Goal: Task Accomplishment & Management: Complete application form

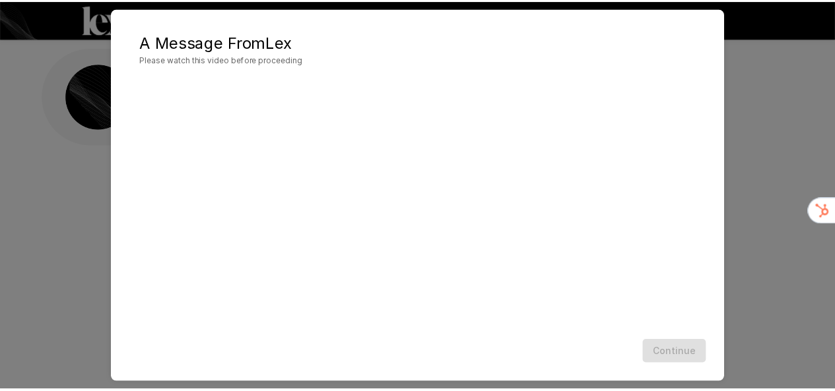
scroll to position [51, 0]
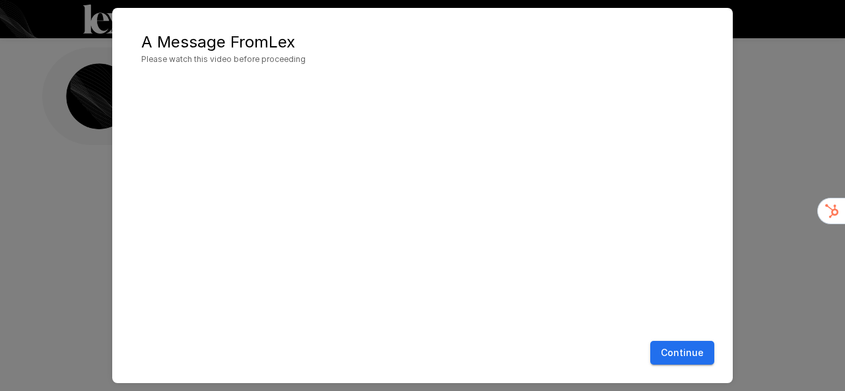
click at [697, 352] on button "Continue" at bounding box center [682, 353] width 64 height 24
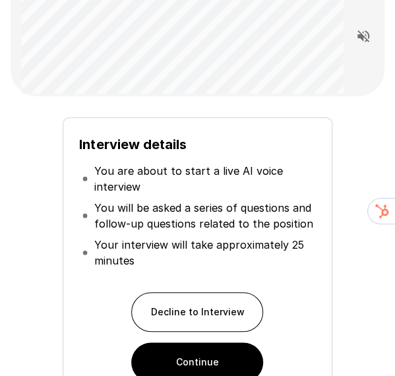
scroll to position [269, 0]
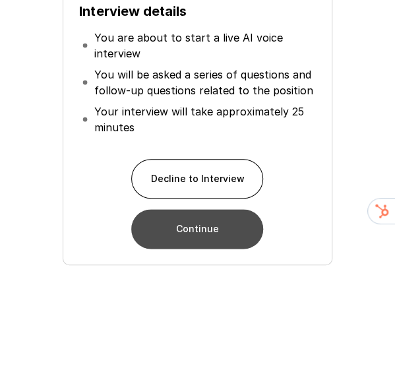
click at [191, 218] on button "Continue" at bounding box center [197, 229] width 132 height 40
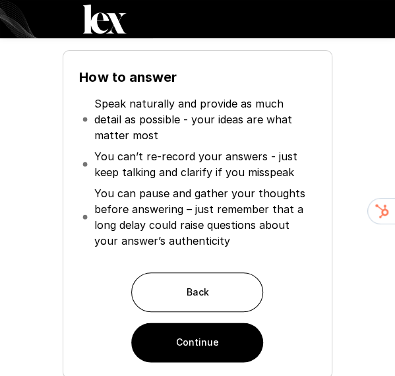
scroll to position [187, 0]
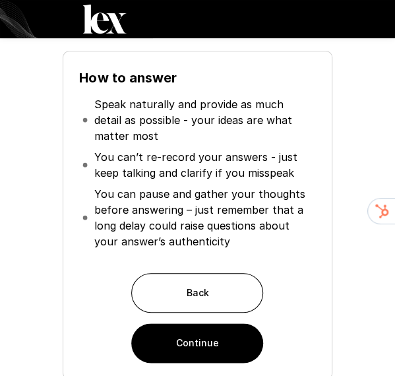
click at [222, 347] on button "Continue" at bounding box center [197, 343] width 132 height 40
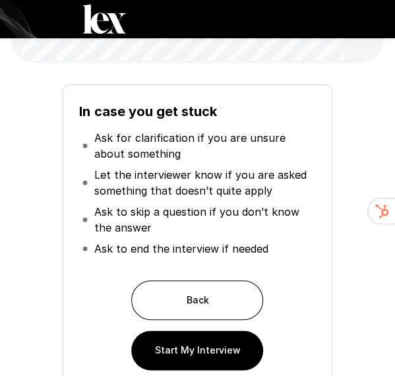
scroll to position [0, 0]
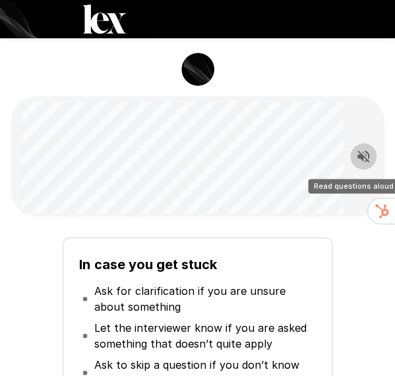
click at [358, 157] on icon "Read questions aloud" at bounding box center [364, 156] width 12 height 12
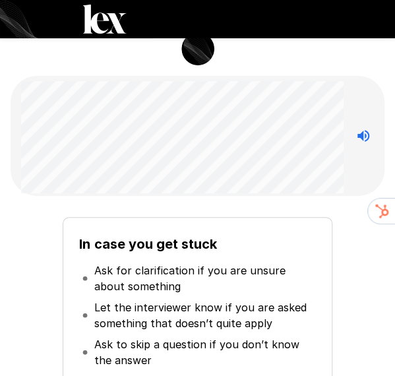
scroll to position [17, 0]
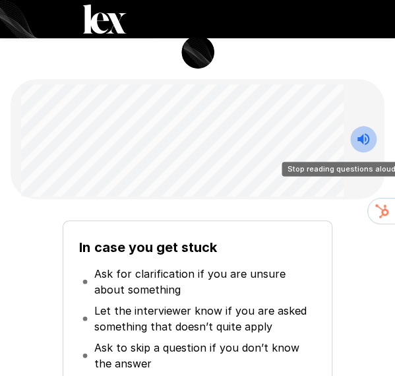
click at [356, 133] on icon "Stop reading questions aloud" at bounding box center [364, 139] width 16 height 16
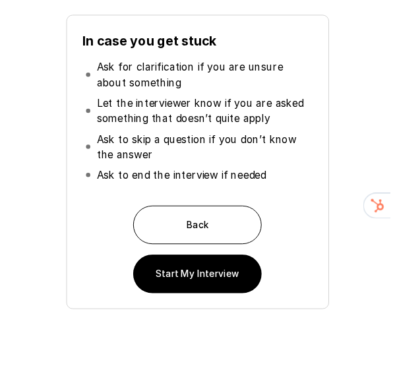
scroll to position [223, 0]
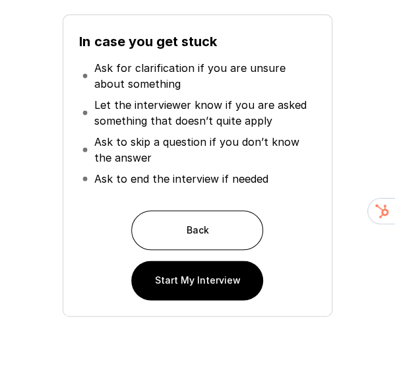
click at [209, 287] on button "Start My Interview" at bounding box center [197, 281] width 132 height 40
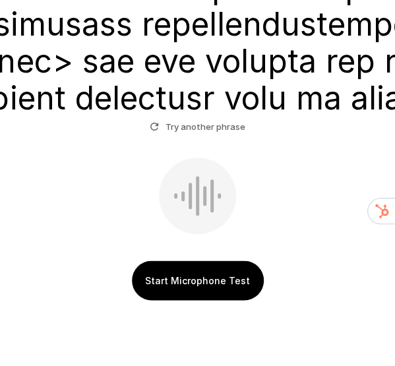
scroll to position [1560, 0]
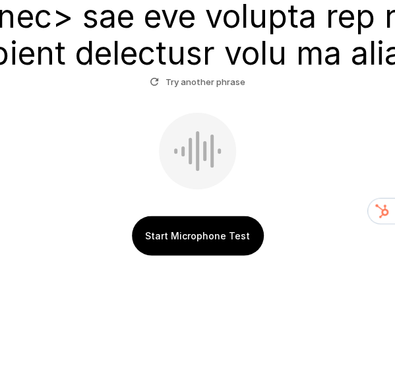
click at [214, 232] on button "Start Microphone Test" at bounding box center [198, 236] width 132 height 40
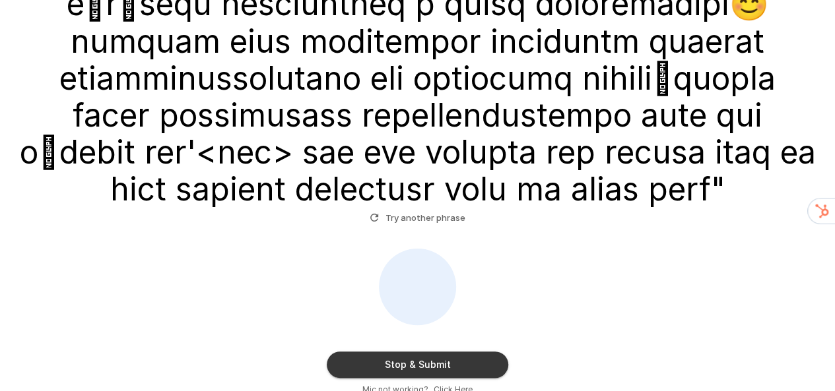
scroll to position [1390, 0]
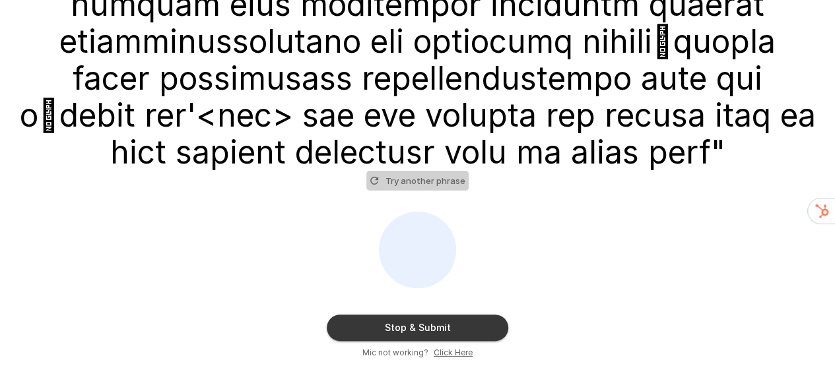
click at [430, 187] on button "Try another phrase" at bounding box center [417, 181] width 102 height 20
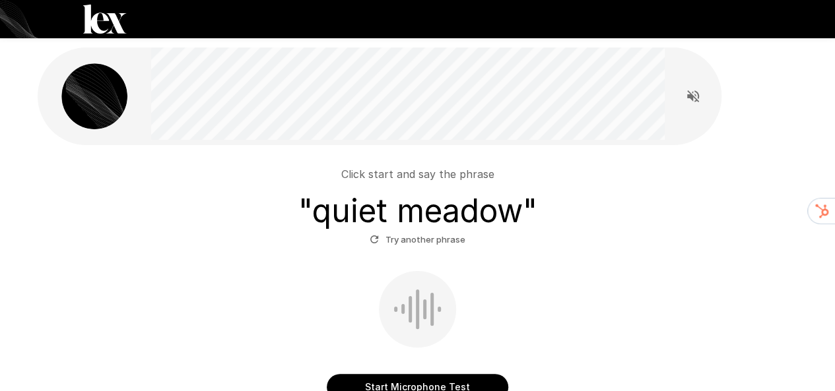
scroll to position [119, 0]
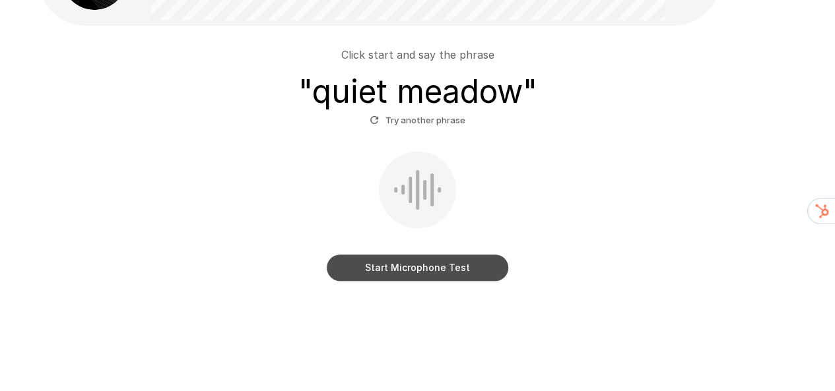
click at [406, 265] on button "Start Microphone Test" at bounding box center [418, 268] width 182 height 26
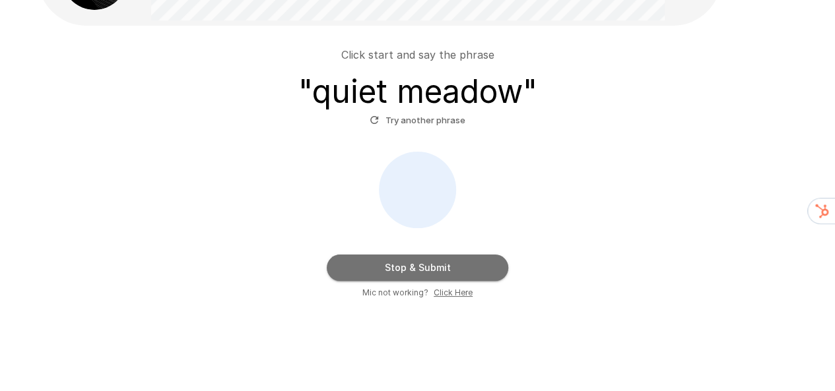
click at [406, 265] on button "Stop & Submit" at bounding box center [418, 268] width 182 height 26
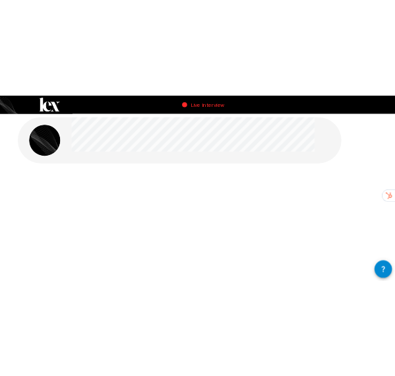
scroll to position [1, 0]
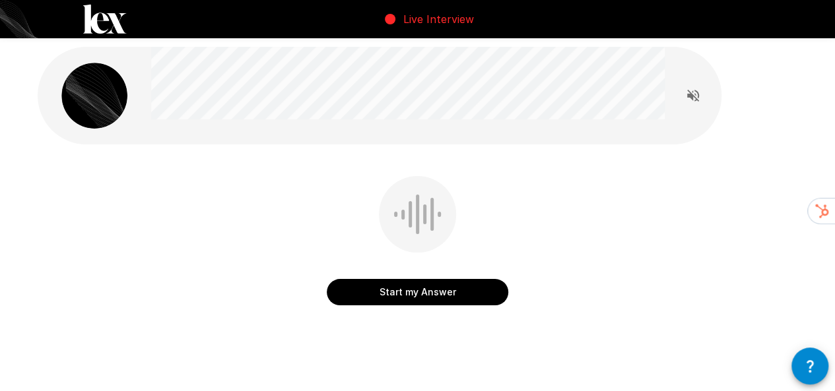
click at [478, 298] on button "Start my Answer" at bounding box center [418, 292] width 182 height 26
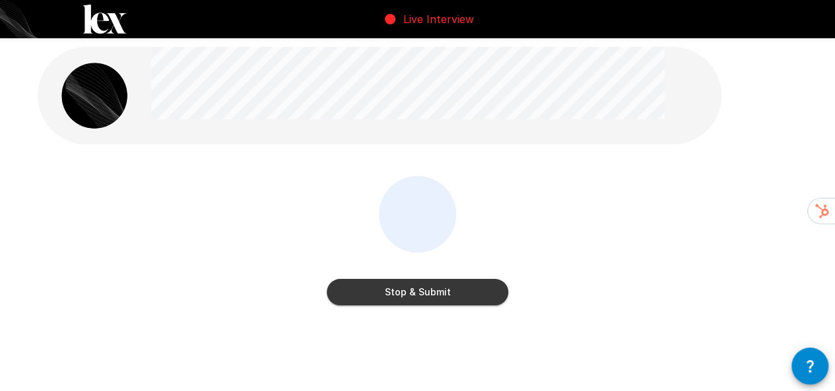
click at [478, 298] on button "Stop & Submit" at bounding box center [418, 292] width 182 height 26
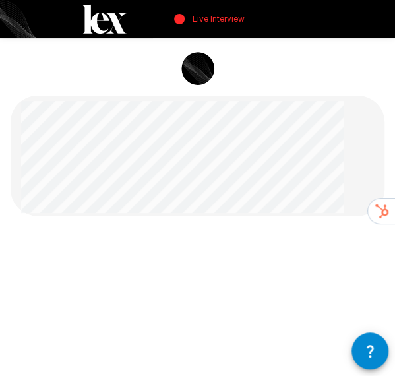
scroll to position [39, 0]
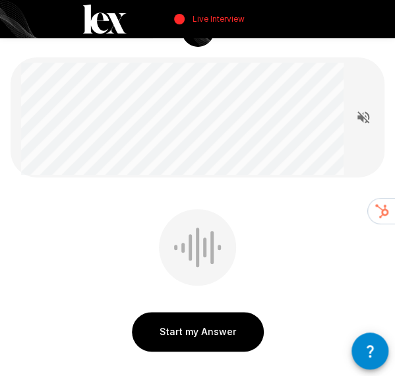
click at [220, 327] on button "Start my Answer" at bounding box center [198, 332] width 132 height 40
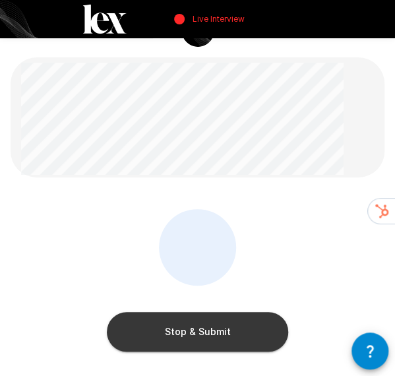
click at [220, 327] on button "Stop & Submit" at bounding box center [198, 332] width 182 height 40
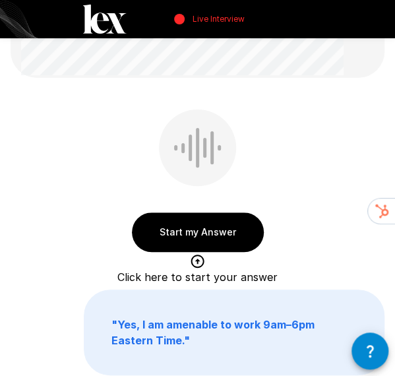
scroll to position [137, 0]
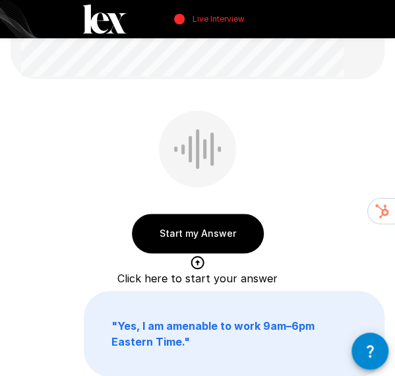
click at [236, 228] on button "Start my Answer" at bounding box center [198, 234] width 132 height 40
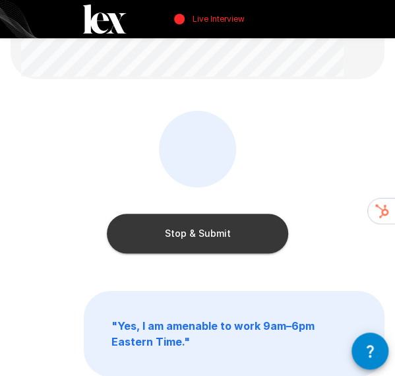
click at [265, 225] on button "Stop & Submit" at bounding box center [198, 234] width 182 height 40
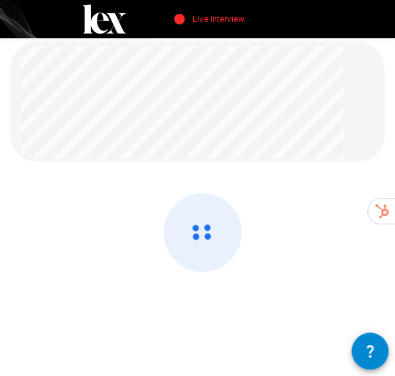
scroll to position [51, 0]
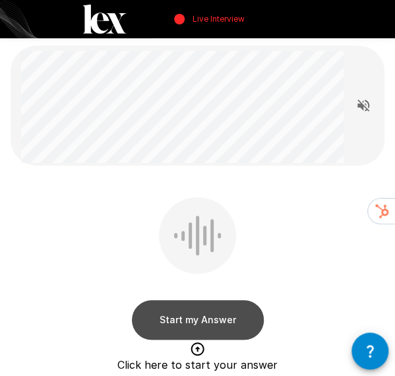
click at [181, 321] on button "Start my Answer" at bounding box center [198, 320] width 132 height 40
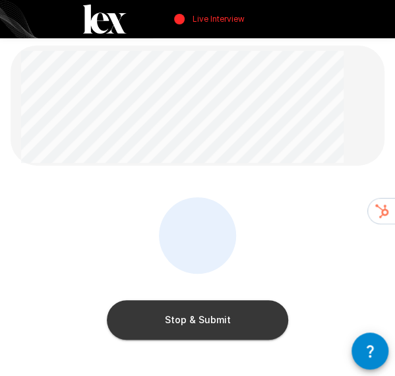
click at [240, 308] on button "Stop & Submit" at bounding box center [198, 320] width 182 height 40
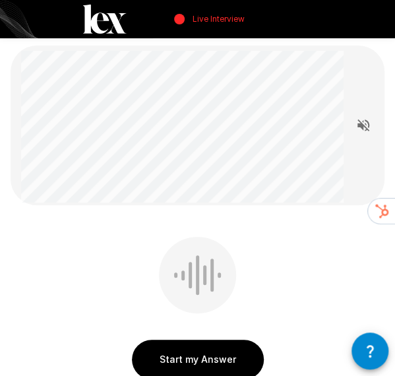
click at [242, 352] on button "Start my Answer" at bounding box center [198, 360] width 132 height 40
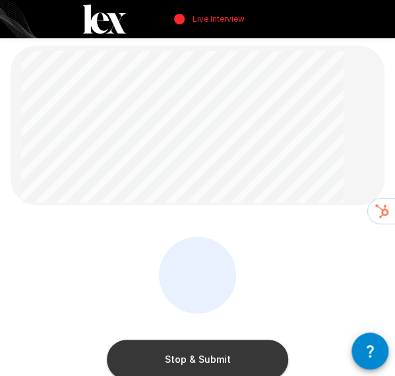
click at [242, 347] on button "Stop & Submit" at bounding box center [198, 360] width 182 height 40
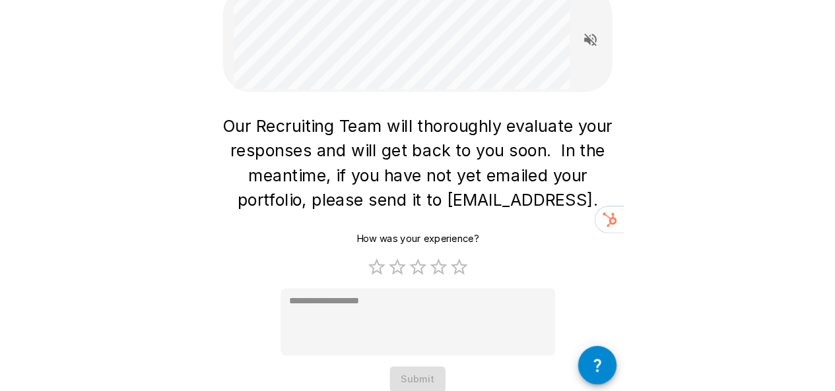
scroll to position [24, 0]
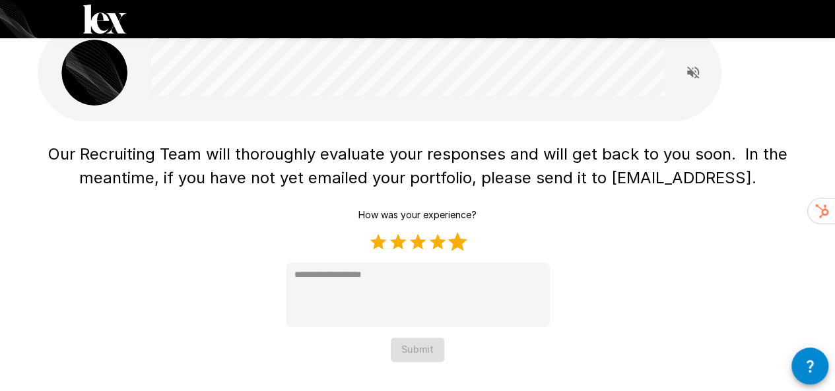
click at [456, 248] on label "5 Stars" at bounding box center [457, 242] width 20 height 20
type textarea "*"
click at [428, 350] on button "Submit" at bounding box center [417, 350] width 53 height 24
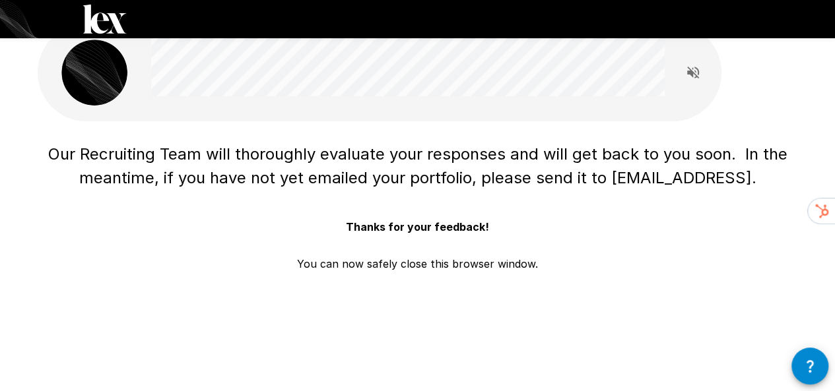
scroll to position [0, 0]
